Goal: Task Accomplishment & Management: Use online tool/utility

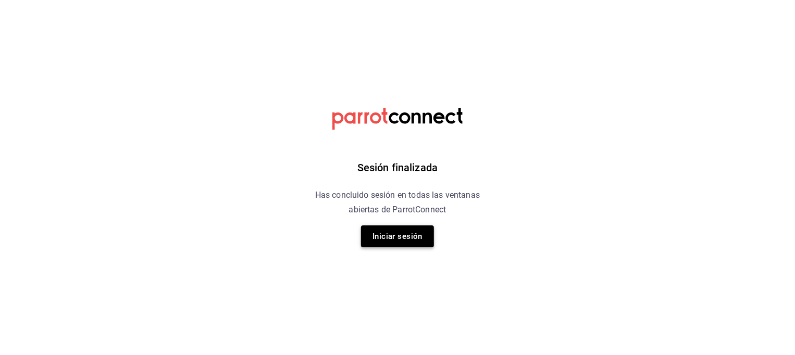
click at [386, 236] on button "Iniciar sesión" at bounding box center [397, 237] width 73 height 22
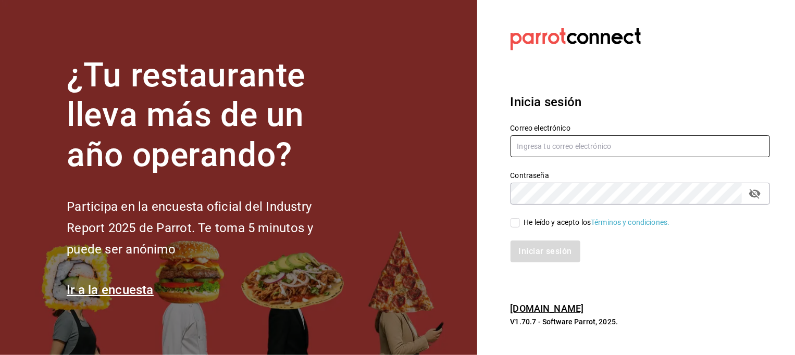
type input "[PERSON_NAME][EMAIL_ADDRESS][PERSON_NAME][DOMAIN_NAME]"
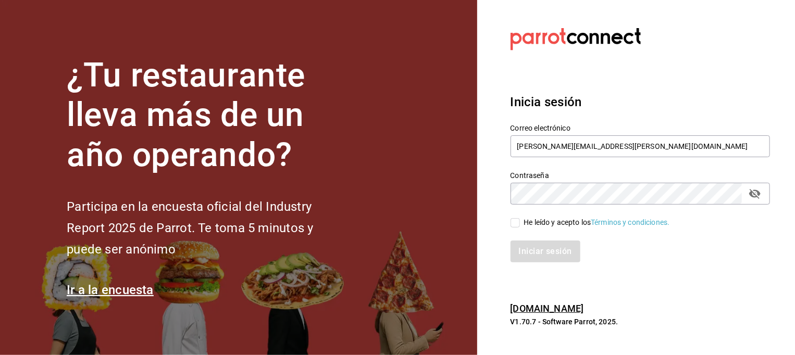
click at [512, 224] on input "He leído y acepto los Términos y condiciones." at bounding box center [514, 222] width 9 height 9
checkbox input "true"
click at [530, 254] on button "Iniciar sesión" at bounding box center [545, 252] width 71 height 22
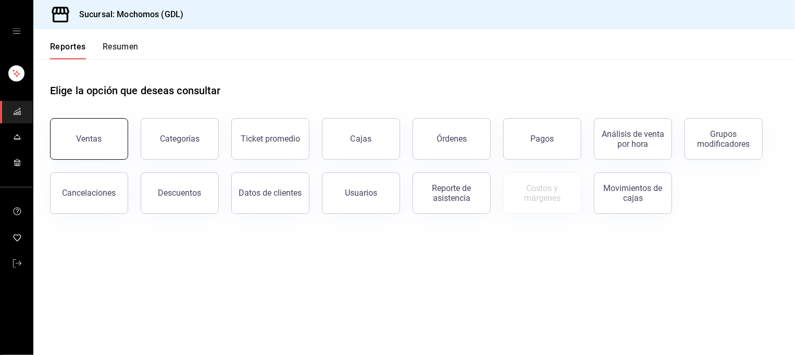
click at [109, 137] on button "Ventas" at bounding box center [89, 139] width 78 height 42
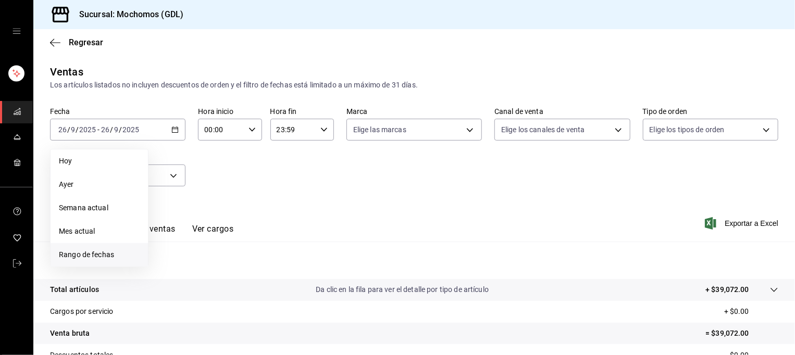
click at [114, 257] on span "Rango de fechas" at bounding box center [99, 254] width 81 height 11
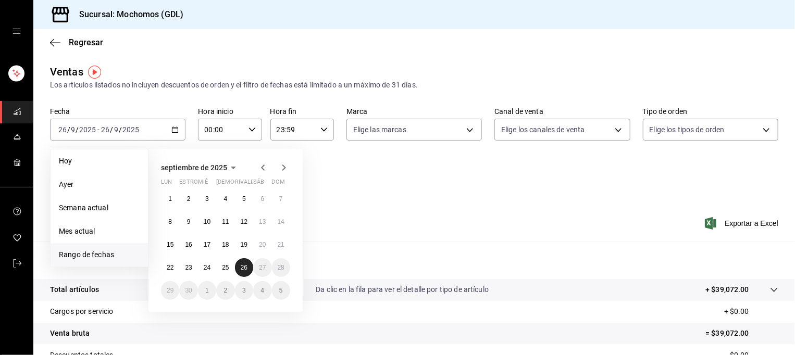
click at [245, 266] on abbr "26" at bounding box center [244, 267] width 7 height 7
click at [227, 268] on abbr "25" at bounding box center [225, 267] width 7 height 7
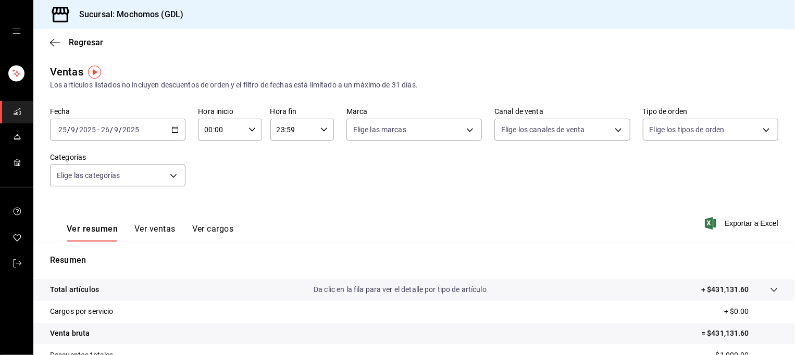
click at [173, 130] on icon "button" at bounding box center [174, 129] width 7 height 7
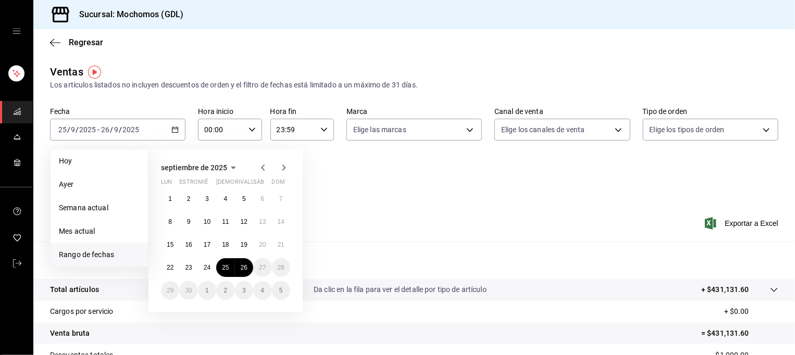
click at [107, 252] on span "Rango de fechas" at bounding box center [99, 254] width 81 height 11
click at [229, 268] on button "25" at bounding box center [225, 267] width 18 height 19
click at [251, 268] on button "26" at bounding box center [244, 267] width 18 height 19
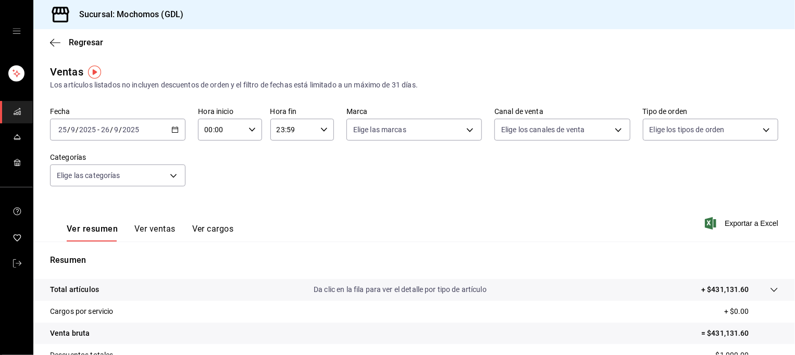
click at [250, 129] on \(Stroke\) "button" at bounding box center [252, 130] width 6 height 4
click at [212, 189] on span "05" at bounding box center [212, 186] width 15 height 8
type input "05:00"
click at [418, 127] on div at bounding box center [397, 177] width 795 height 355
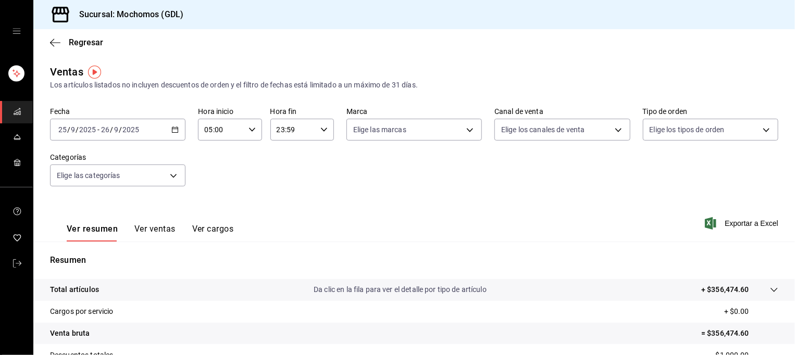
click at [418, 127] on body "Sucursal: Mochomos (GDL) Regresar Ventas Los artículos listados no incluyen des…" at bounding box center [397, 177] width 795 height 355
click at [388, 207] on span "Mochomos (GDL)" at bounding box center [421, 204] width 101 height 11
type input "36c25d4a-7cb0-456c-a434-e981d54830bc"
checkbox input "true"
click at [574, 130] on div at bounding box center [397, 177] width 795 height 355
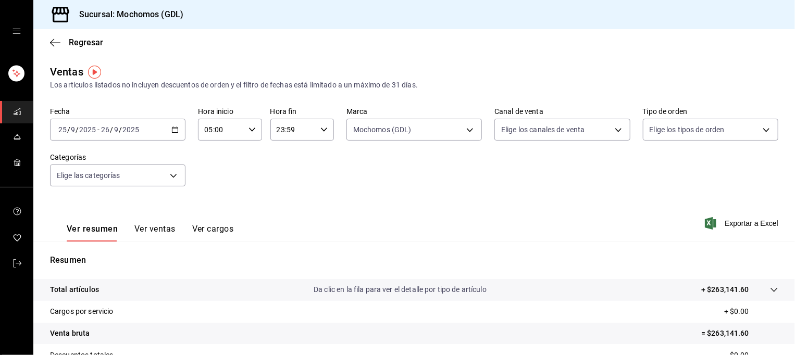
click at [574, 130] on body "Sucursal: Mochomos (GDL) Regresar Ventas Los artículos listados no incluyen des…" at bounding box center [397, 177] width 795 height 355
click at [546, 174] on span "Ver todos" at bounding box center [533, 170] width 32 height 11
type input "PARROT,UBER_EATS,RAPPI,DIDI_FOOD,ONLINE"
checkbox input "true"
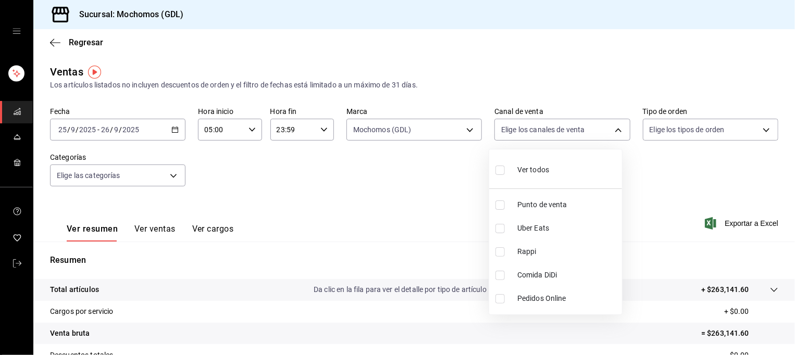
checkbox input "true"
click at [677, 134] on div at bounding box center [397, 177] width 795 height 355
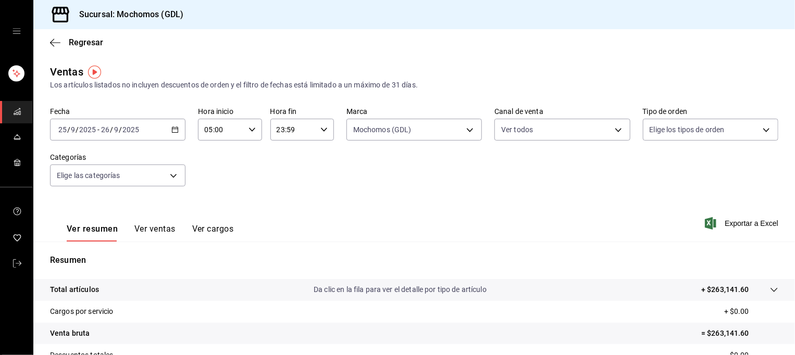
click at [677, 134] on body "Sucursal: Mochomos (GDL) Regresar Ventas Los artículos listados no incluyen des…" at bounding box center [397, 177] width 795 height 355
click at [665, 166] on span "Ver todos" at bounding box center [680, 170] width 32 height 11
type input "c3d0baef-30c0-4718-9d76-caab43e27316,13c4cc4a-99d2-42c0-ba96-c3de8c08c13d,7b791…"
checkbox input "true"
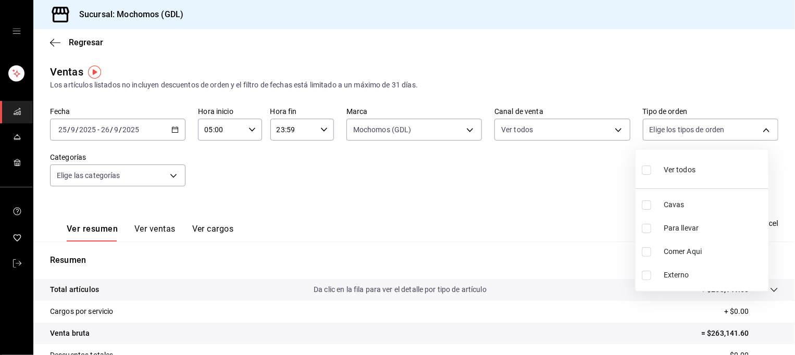
checkbox input "true"
click at [572, 173] on div at bounding box center [397, 177] width 795 height 355
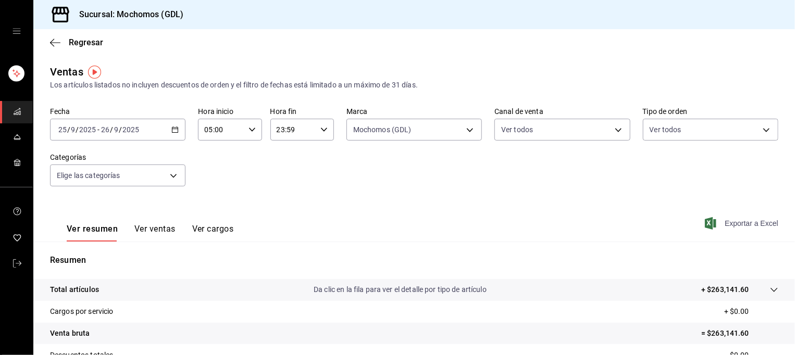
click at [760, 223] on font "Exportar a Excel" at bounding box center [751, 223] width 54 height 8
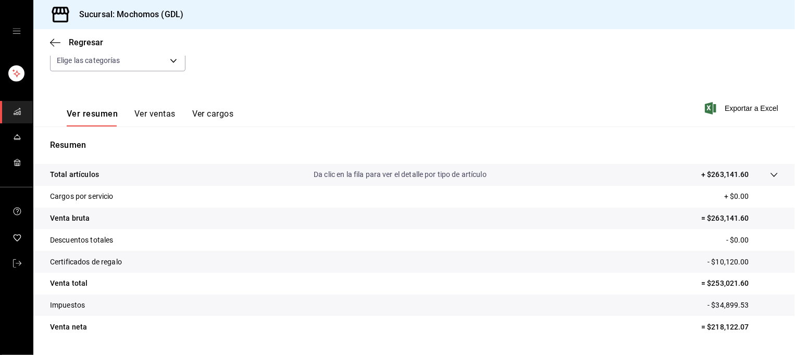
scroll to position [144, 0]
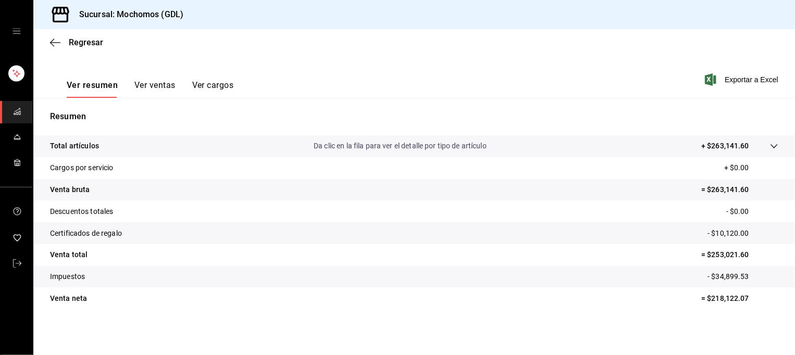
click at [13, 117] on span "carpetas de buzones" at bounding box center [17, 112] width 8 height 14
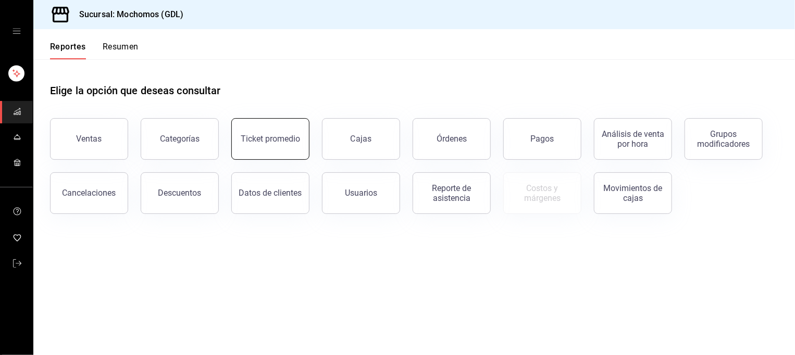
click at [289, 156] on button "Ticket promedio" at bounding box center [270, 139] width 78 height 42
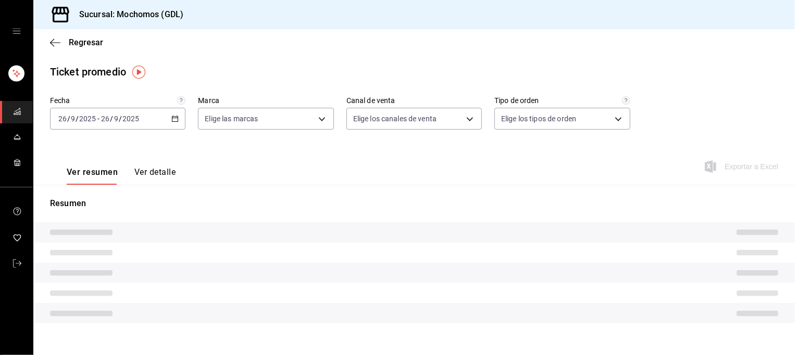
type input "36c25d4a-7cb0-456c-a434-e981d54830bc,9cac9703-0c5a-4d8b-addd-5b6b571d65b9"
type input "PARROT,UBER_EATS,RAPPI,DIDI_FOOD,ONLINE"
type input "c3d0baef-30c0-4718-9d76-caab43e27316,13c4cc4a-99d2-42c0-ba96-c3de8c08c13d,7b791…"
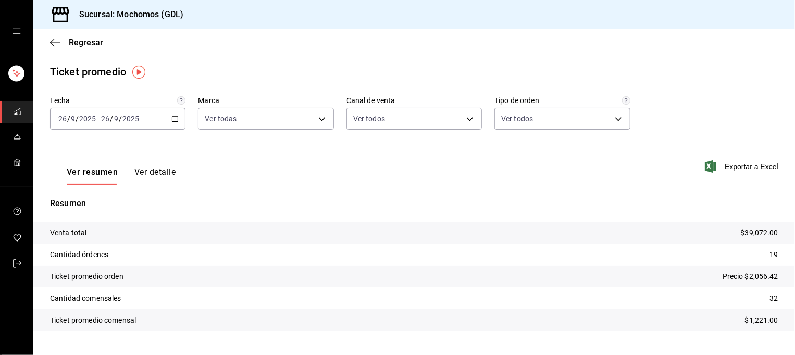
click at [173, 120] on icon "button" at bounding box center [174, 118] width 7 height 7
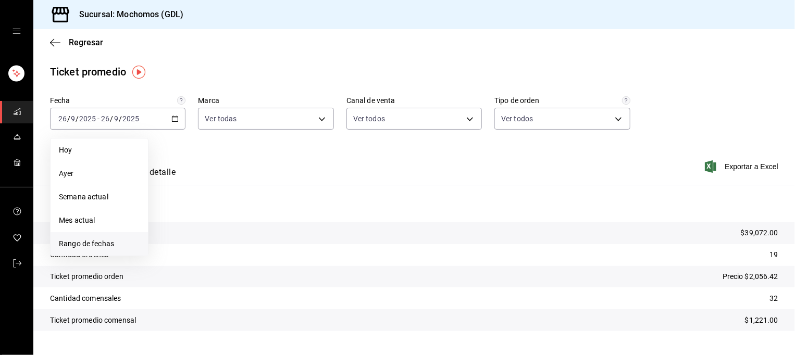
click at [107, 245] on span "Rango de fechas" at bounding box center [99, 244] width 81 height 11
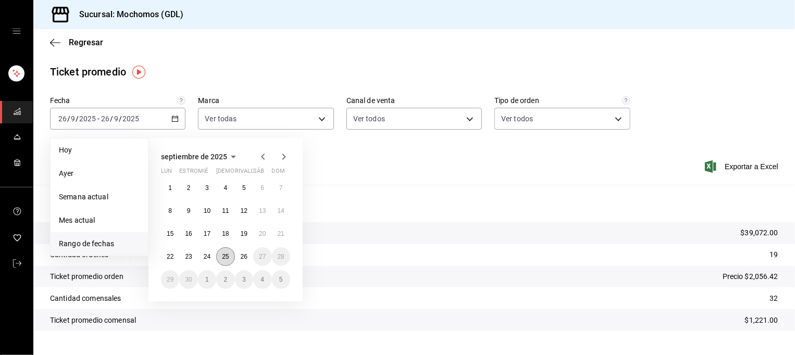
click at [227, 258] on abbr "25" at bounding box center [225, 256] width 7 height 7
click at [245, 258] on abbr "26" at bounding box center [244, 256] width 7 height 7
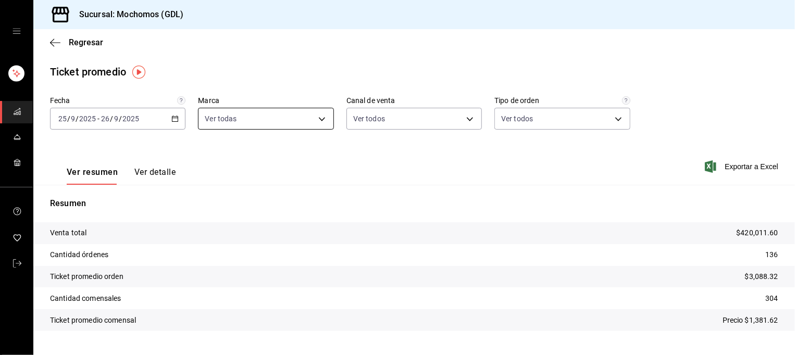
click at [285, 126] on body "Sucursal: Mochomos (GDL) Regresar Ticket promedio Fecha [DATE] [DATE] - [DATE] …" at bounding box center [397, 177] width 795 height 355
click at [248, 215] on span "[PERSON_NAME] (GDL)" at bounding box center [275, 217] width 101 height 11
type input "36c25d4a-7cb0-456c-a434-e981d54830bc"
checkbox input "false"
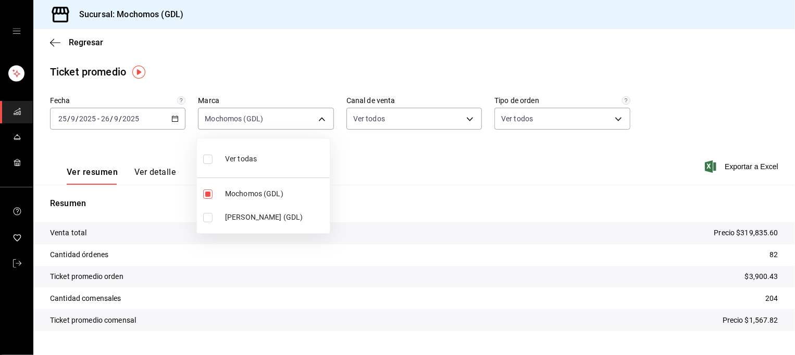
click at [409, 120] on div at bounding box center [397, 177] width 795 height 355
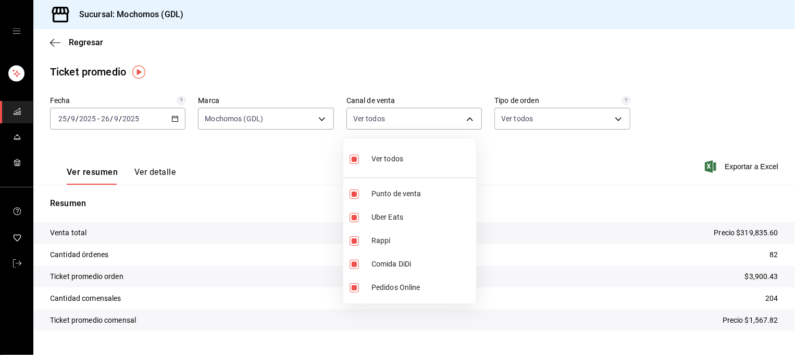
click at [409, 120] on body "Sucursal: Mochomos (GDL) Regresar Ticket promedio Fecha [DATE] [DATE] - [DATE] …" at bounding box center [397, 177] width 795 height 355
click at [589, 116] on div at bounding box center [397, 177] width 795 height 355
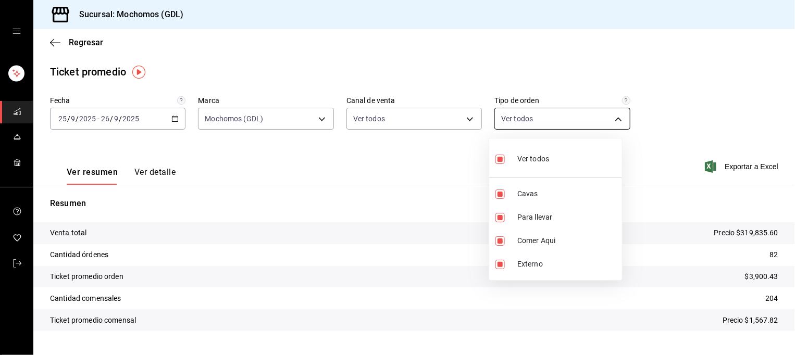
click at [597, 120] on body "Sucursal: Mochomos (GDL) Regresar Ticket promedio Fecha [DATE] [DATE] - [DATE] …" at bounding box center [397, 177] width 795 height 355
click at [671, 112] on div at bounding box center [397, 177] width 795 height 355
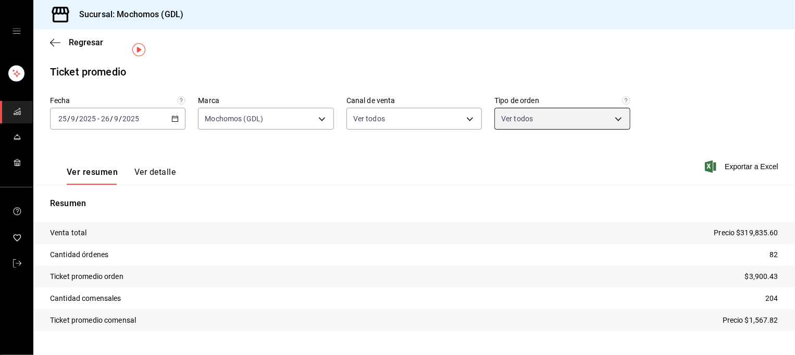
scroll to position [22, 0]
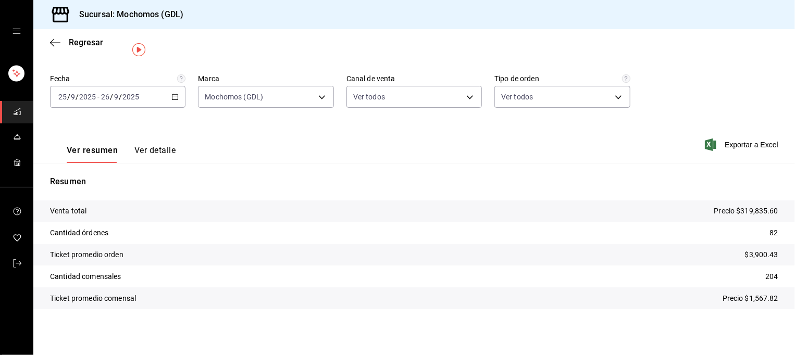
click at [14, 109] on icon "carpetas de buzones" at bounding box center [17, 111] width 8 height 8
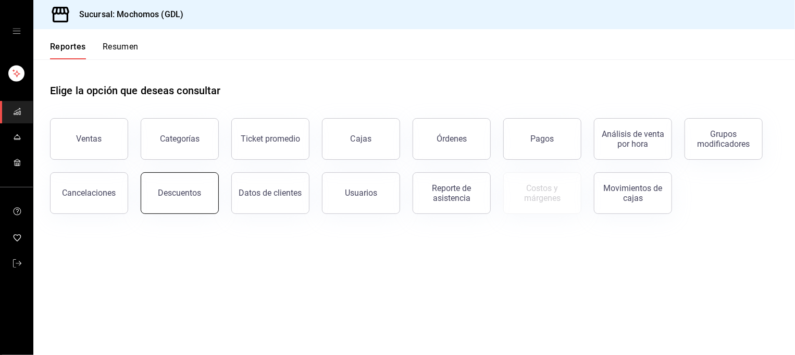
click at [209, 197] on button "Descuentos" at bounding box center [180, 193] width 78 height 42
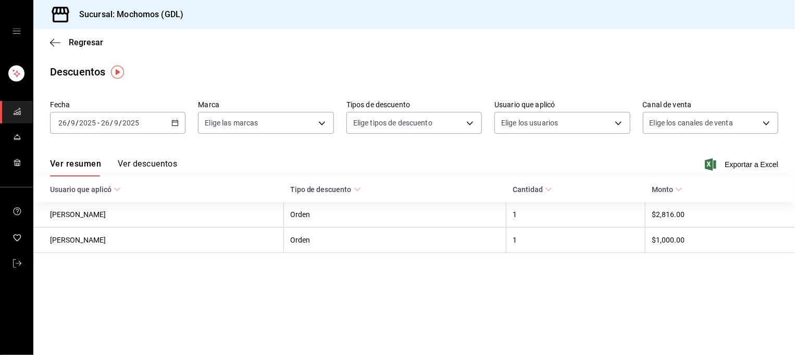
click at [176, 122] on icon "button" at bounding box center [174, 122] width 7 height 7
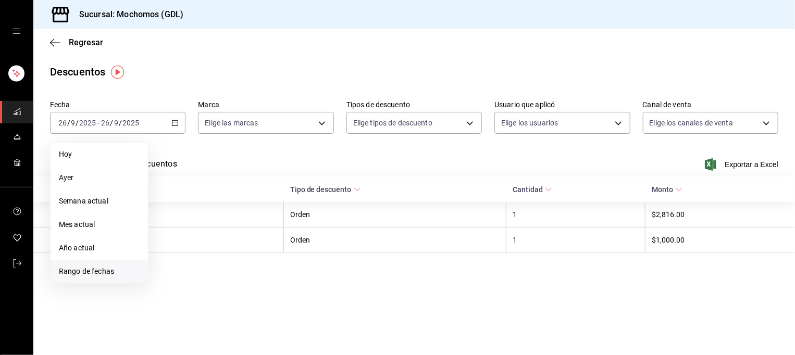
click at [96, 272] on span "Rango de fechas" at bounding box center [99, 271] width 81 height 11
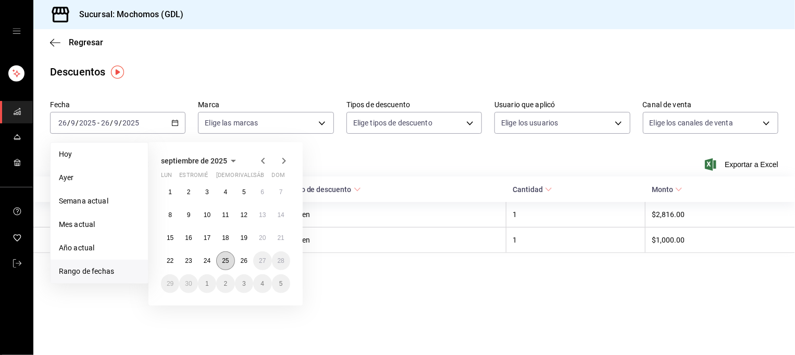
click at [225, 258] on abbr "25" at bounding box center [225, 260] width 7 height 7
click at [245, 260] on abbr "26" at bounding box center [244, 260] width 7 height 7
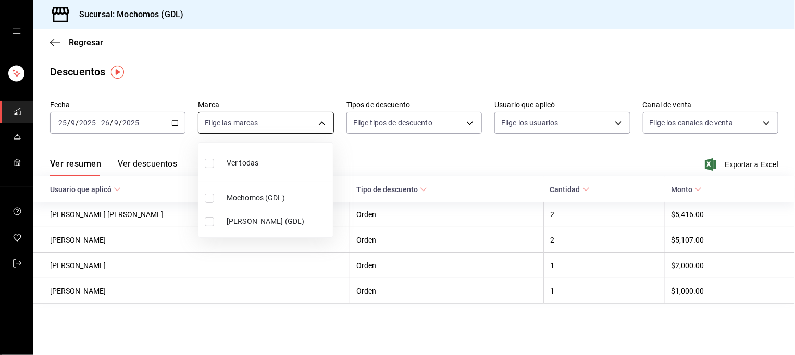
click at [311, 126] on body "Sucursal: Mochomos (GDL) Regresar Descuentos Fecha [DATE] [DATE] - [DATE] [DATE…" at bounding box center [397, 177] width 795 height 355
click at [245, 199] on span "Mochomos (GDL)" at bounding box center [278, 198] width 102 height 11
type input "36c25d4a-7cb0-456c-a434-e981d54830bc"
checkbox input "true"
click at [391, 119] on div at bounding box center [397, 177] width 795 height 355
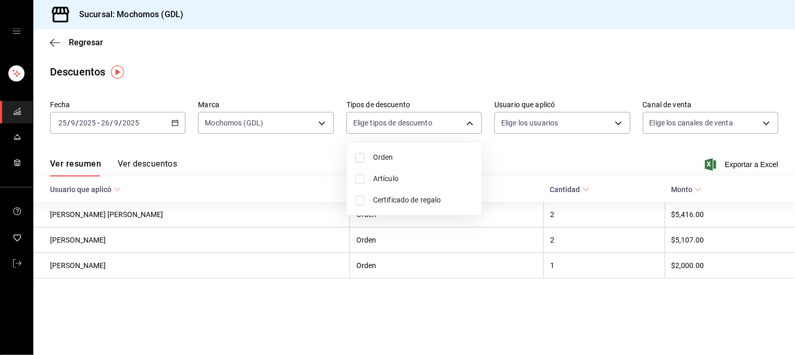
click at [391, 119] on body "Sucursal: Mochomos (GDL) Regresar Descuentos Fecha [DATE] [DATE] - [DATE] [DATE…" at bounding box center [397, 177] width 795 height 355
click at [382, 153] on span "Orden" at bounding box center [423, 157] width 100 height 11
type input "ORDER"
checkbox input "true"
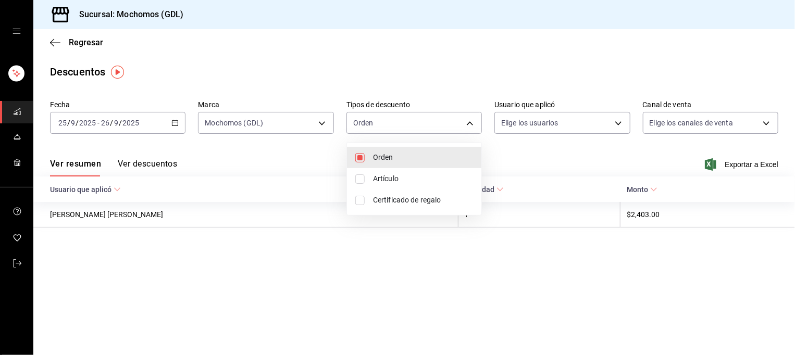
click at [383, 186] on li "Artículo" at bounding box center [414, 178] width 134 height 21
type input "ORDER,ORDER_ITEM"
checkbox input "true"
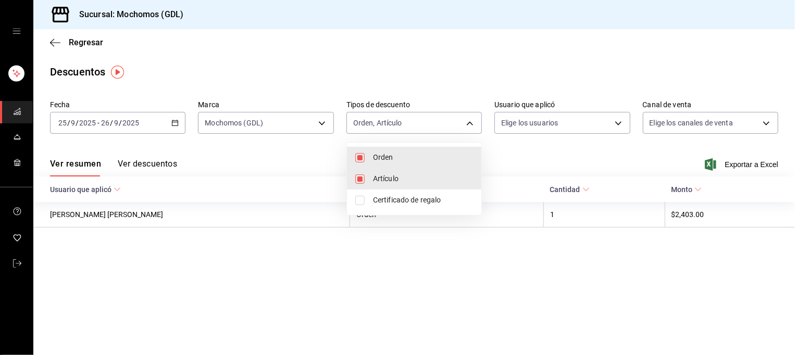
click at [385, 202] on span "Certificado de regalo" at bounding box center [423, 200] width 100 height 11
type input "ORDER,ORDER_ITEM,CARD_REWARD"
checkbox input "true"
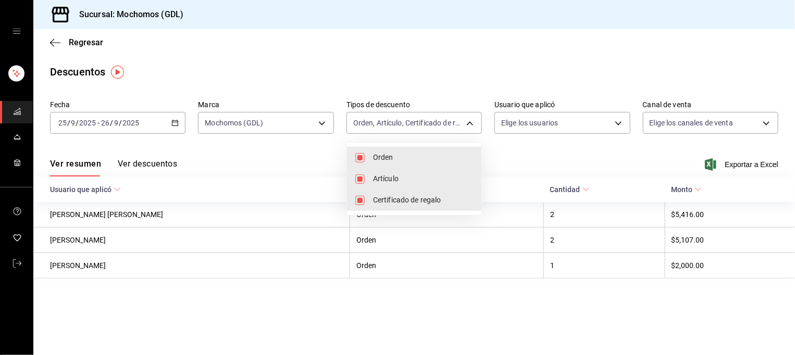
click at [549, 116] on div at bounding box center [397, 177] width 795 height 355
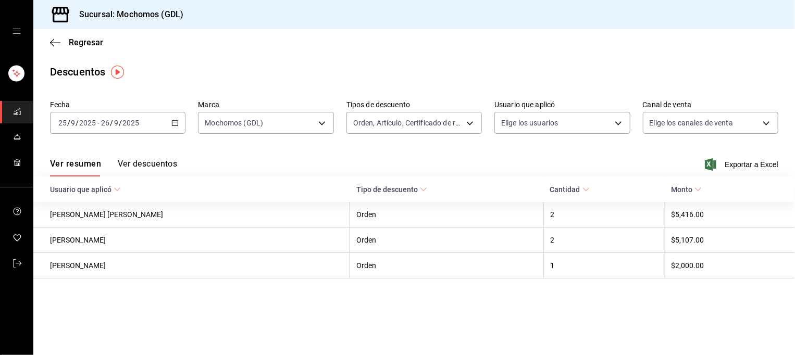
click at [549, 116] on body "Sucursal: Mochomos (GDL) Regresar Descuentos Fecha [DATE] [DATE] - [DATE] [DATE…" at bounding box center [397, 177] width 795 height 355
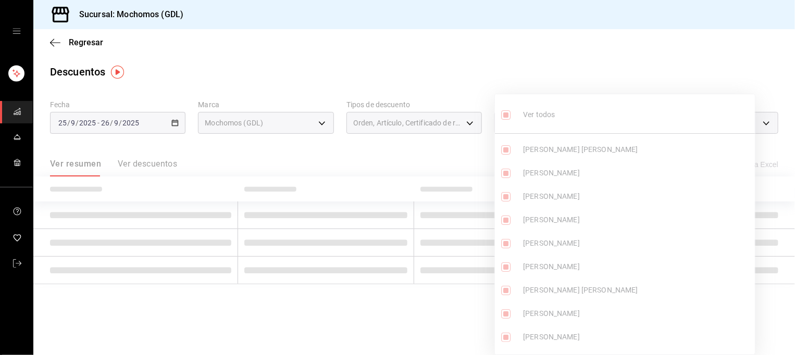
type input "d67c6d1e-22ea-4eae-8a9b-f3075bdc376d,5ad66410-1f18-43f4-84d7-4f088e7acea3,7acce…"
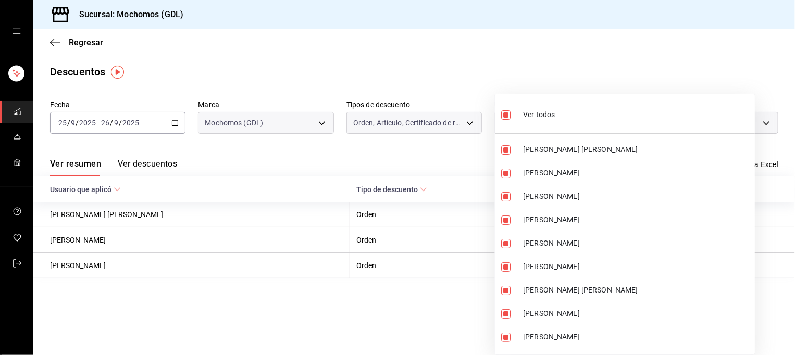
click at [624, 81] on div at bounding box center [397, 177] width 795 height 355
click at [761, 123] on div at bounding box center [397, 177] width 795 height 355
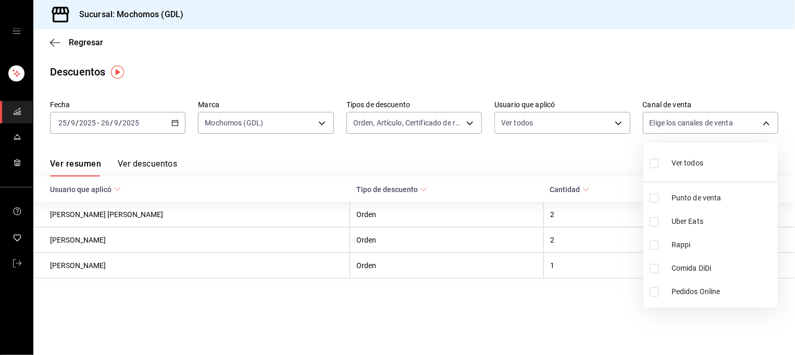
click at [761, 123] on body "Sucursal: Mochomos (GDL) Regresar Descuentos Fecha [DATE] [DATE] - [DATE] [DATE…" at bounding box center [397, 177] width 795 height 355
click at [724, 164] on li "Ver todos" at bounding box center [710, 162] width 134 height 31
type input "PARROT,UBER_EATS,RAPPI,DIDI_FOOD,ONLINE"
checkbox input "true"
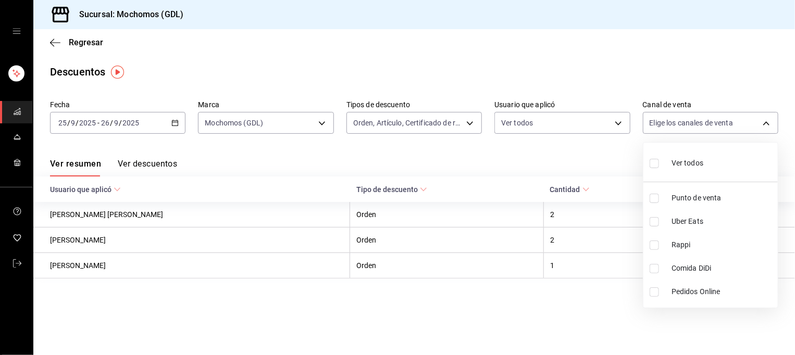
checkbox input "true"
click at [485, 154] on div at bounding box center [397, 177] width 795 height 355
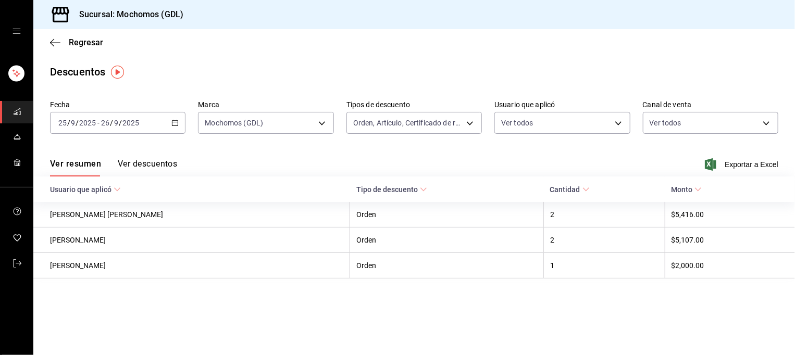
click at [160, 161] on button "Ver descuentos" at bounding box center [147, 168] width 59 height 18
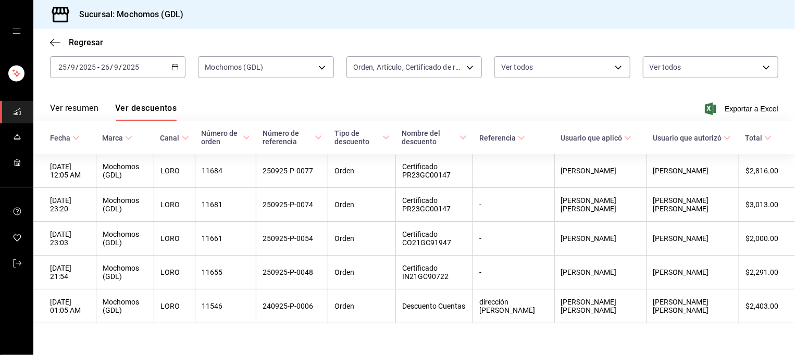
scroll to position [70, 0]
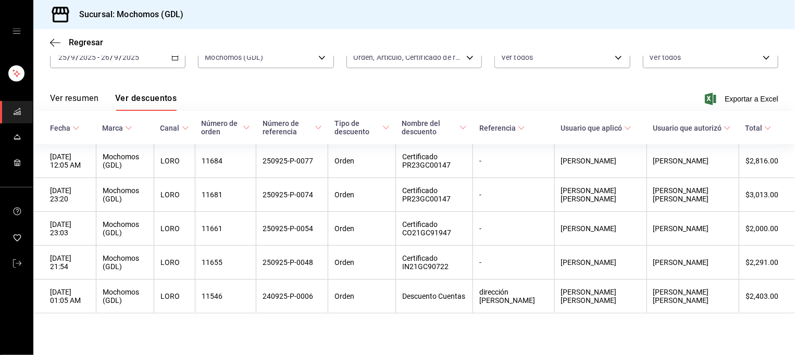
click at [16, 109] on icon "carpetas de buzones" at bounding box center [17, 111] width 8 height 8
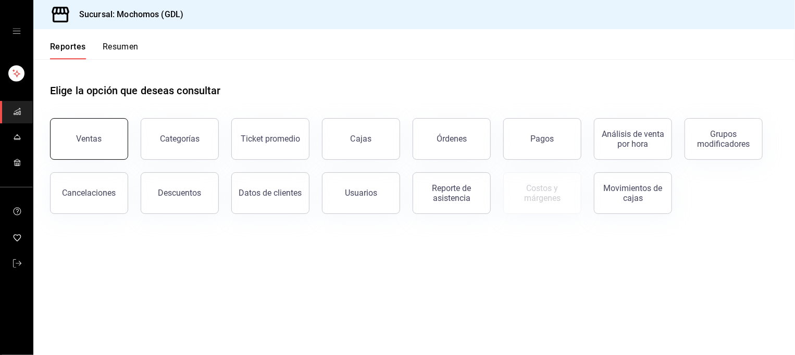
click at [104, 136] on button "Ventas" at bounding box center [89, 139] width 78 height 42
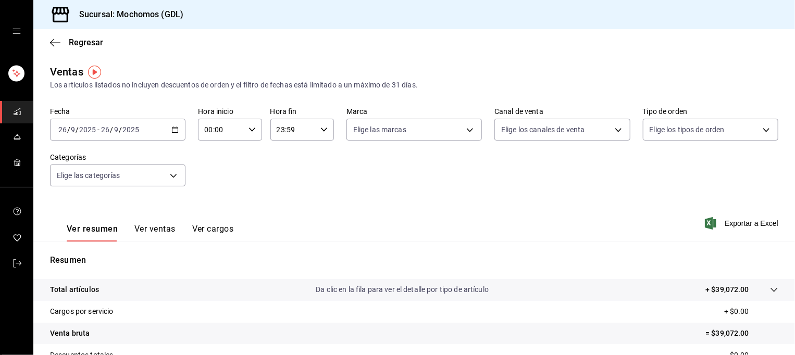
click at [174, 131] on icon "button" at bounding box center [174, 129] width 7 height 7
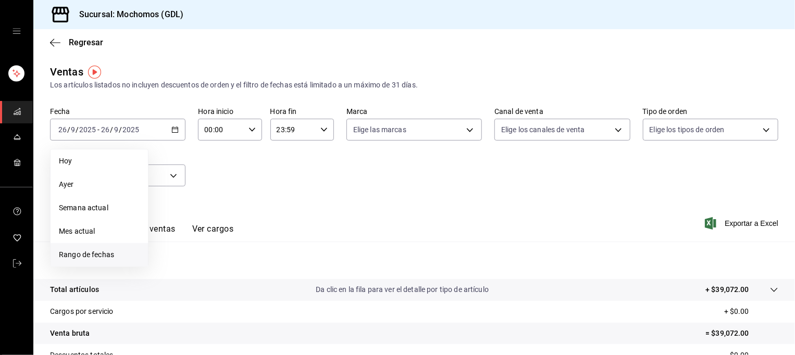
click at [74, 253] on span "Rango de fechas" at bounding box center [99, 254] width 81 height 11
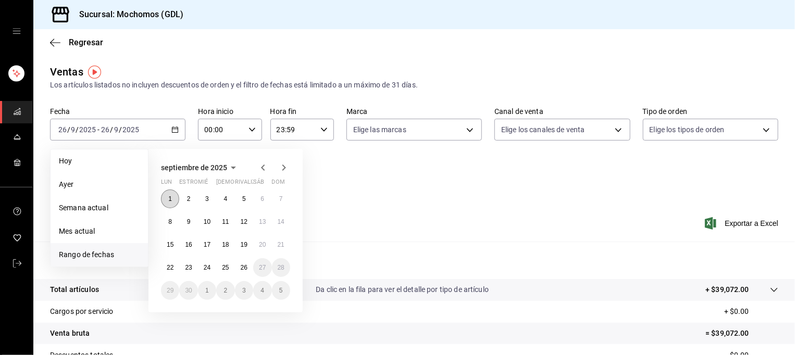
click at [173, 198] on button "1" at bounding box center [170, 199] width 18 height 19
click at [247, 268] on abbr "26" at bounding box center [244, 267] width 7 height 7
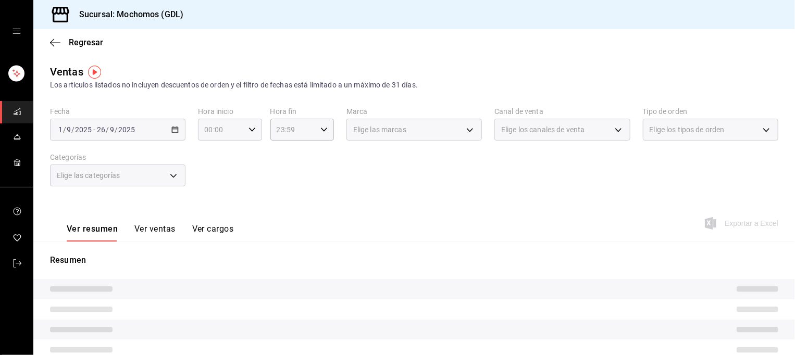
click at [248, 131] on icon "button" at bounding box center [251, 129] width 7 height 7
click at [215, 199] on span "05" at bounding box center [212, 198] width 15 height 8
type input "05:00"
click at [210, 202] on span "05" at bounding box center [212, 198] width 15 height 8
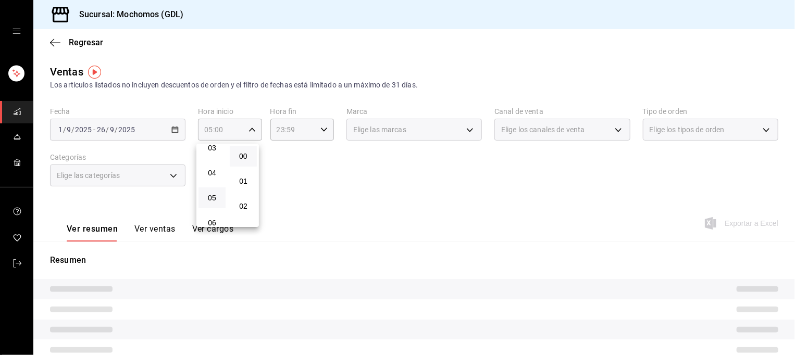
click at [433, 133] on div at bounding box center [397, 177] width 795 height 355
click at [456, 130] on div "Elige las marcas" at bounding box center [413, 130] width 135 height 22
click at [466, 130] on div "Elige las marcas" at bounding box center [413, 130] width 135 height 22
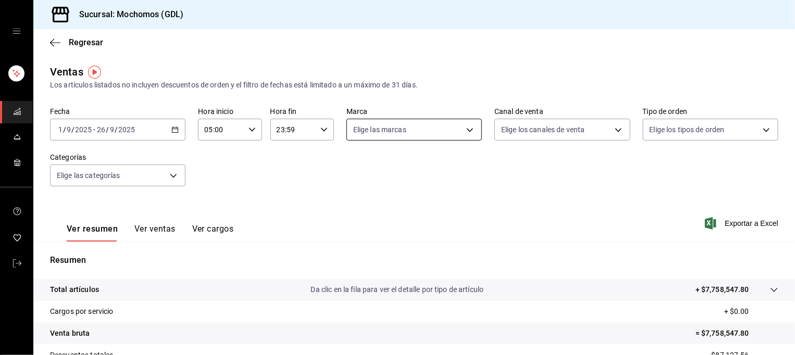
click at [466, 130] on body "Sucursal: Mochomos (GDL) Regresar Ventas Los artículos listados no incluyen des…" at bounding box center [397, 177] width 795 height 355
click at [405, 203] on span "Mochomos (GDL)" at bounding box center [421, 204] width 101 height 11
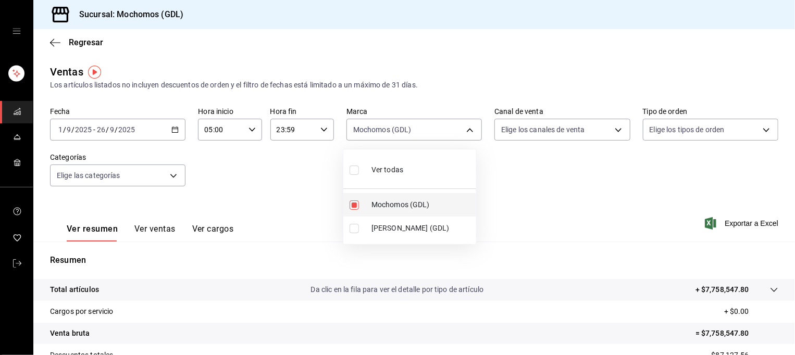
type input "36c25d4a-7cb0-456c-a434-e981d54830bc"
checkbox input "true"
click at [561, 163] on div at bounding box center [397, 177] width 795 height 355
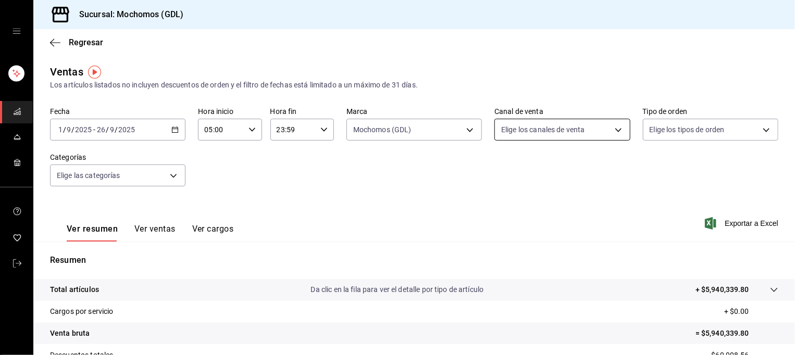
click at [618, 126] on body "Sucursal: Mochomos (GDL) Regresar Ventas Los artículos listados no incluyen des…" at bounding box center [397, 177] width 795 height 355
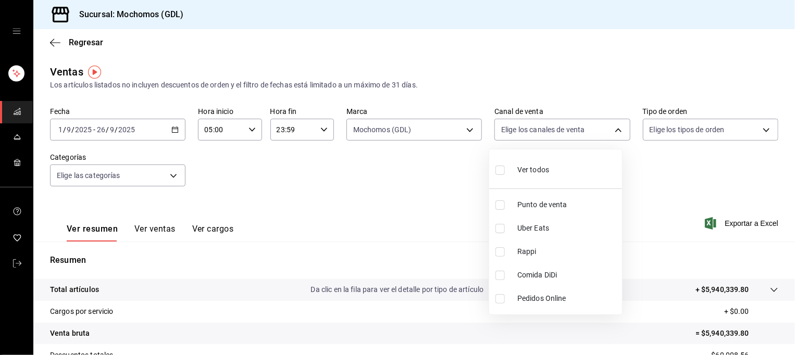
click at [530, 167] on span "Ver todos" at bounding box center [533, 170] width 32 height 11
type input "PARROT,UBER_EATS,RAPPI,DIDI_FOOD,ONLINE"
checkbox input "true"
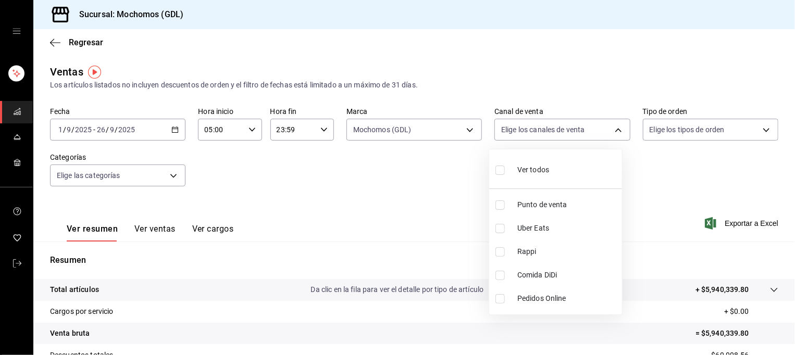
checkbox input "true"
click at [670, 176] on div at bounding box center [397, 177] width 795 height 355
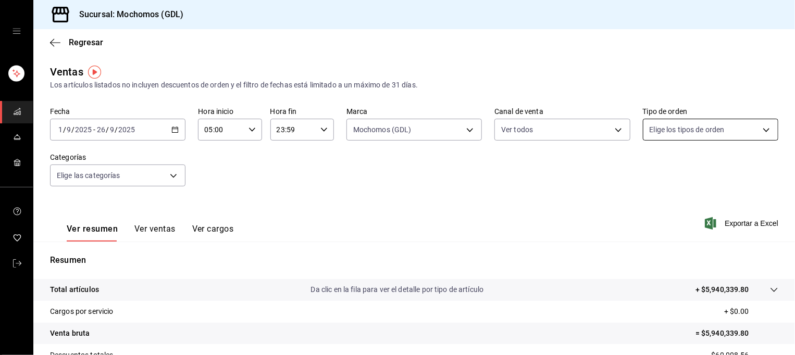
click at [744, 129] on body "Sucursal: Mochomos (GDL) Regresar Ventas Los artículos listados no incluyen des…" at bounding box center [397, 177] width 795 height 355
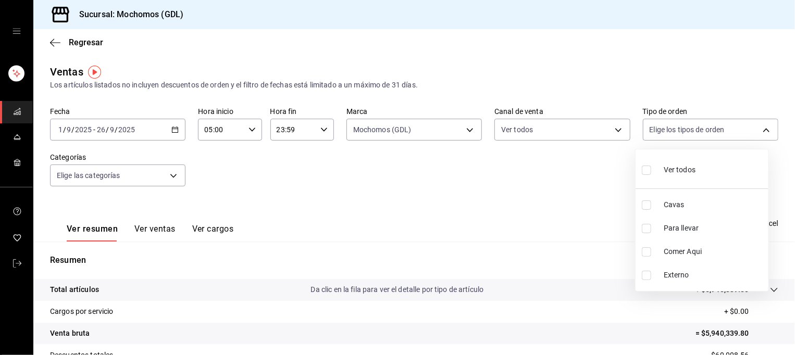
click at [700, 172] on li "Ver todos" at bounding box center [701, 169] width 133 height 31
type input "c3d0baef-30c0-4718-9d76-caab43e27316,13c4cc4a-99d2-42c0-ba96-c3de8c08c13d,7b791…"
checkbox input "true"
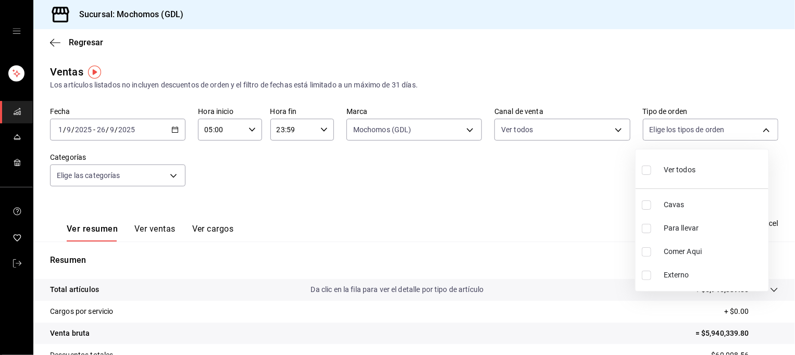
checkbox input "true"
click at [495, 195] on div at bounding box center [397, 177] width 795 height 355
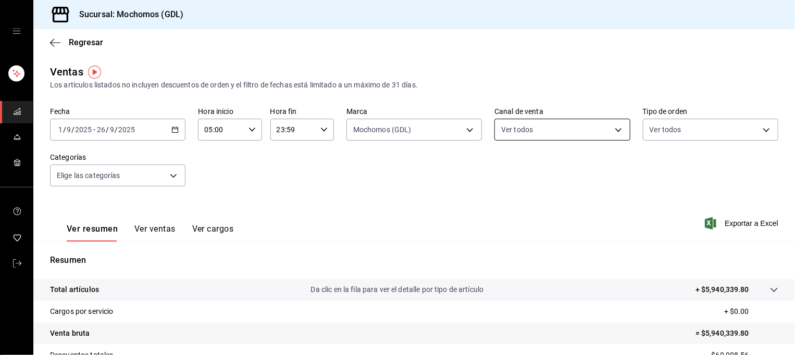
drag, startPoint x: 495, startPoint y: 195, endPoint x: 513, endPoint y: 132, distance: 65.5
click at [513, 132] on div "Fecha [DATE] [DATE] - [DATE] [DATE] Hora inicio 05:00 Hora inicio Hora fin 23:5…" at bounding box center [414, 153] width 728 height 92
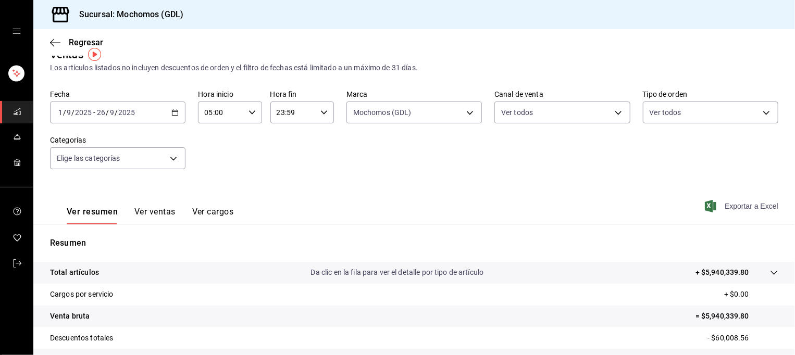
click at [705, 203] on icon "button" at bounding box center [710, 206] width 11 height 12
click at [633, 192] on div "Ver resumen Ver ventas Ver cargos Exportando a excel..." at bounding box center [413, 203] width 761 height 43
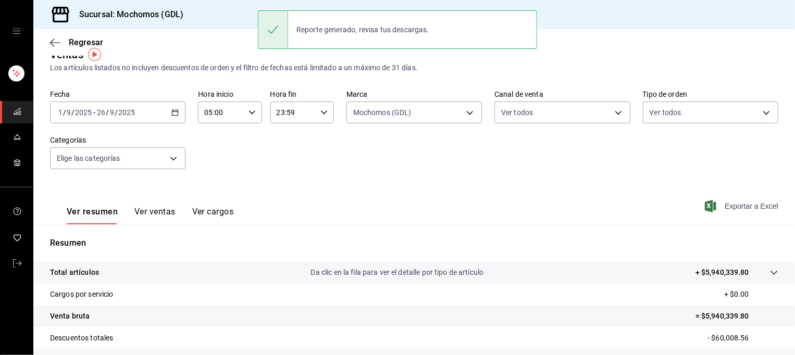
click at [702, 39] on div "Regresar" at bounding box center [413, 42] width 761 height 27
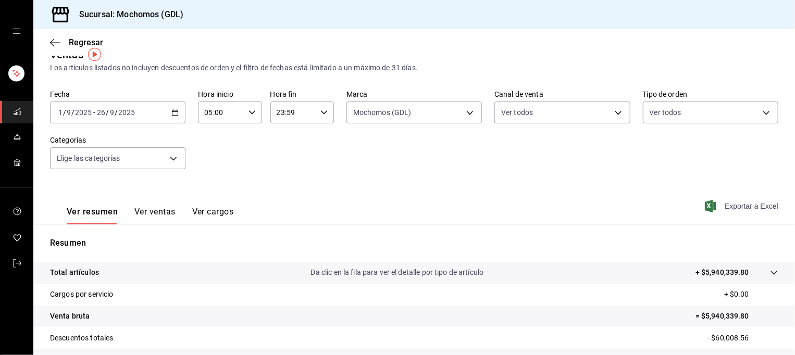
click at [724, 203] on font "Exportar a Excel" at bounding box center [751, 206] width 54 height 8
